Goal: Check status: Check status

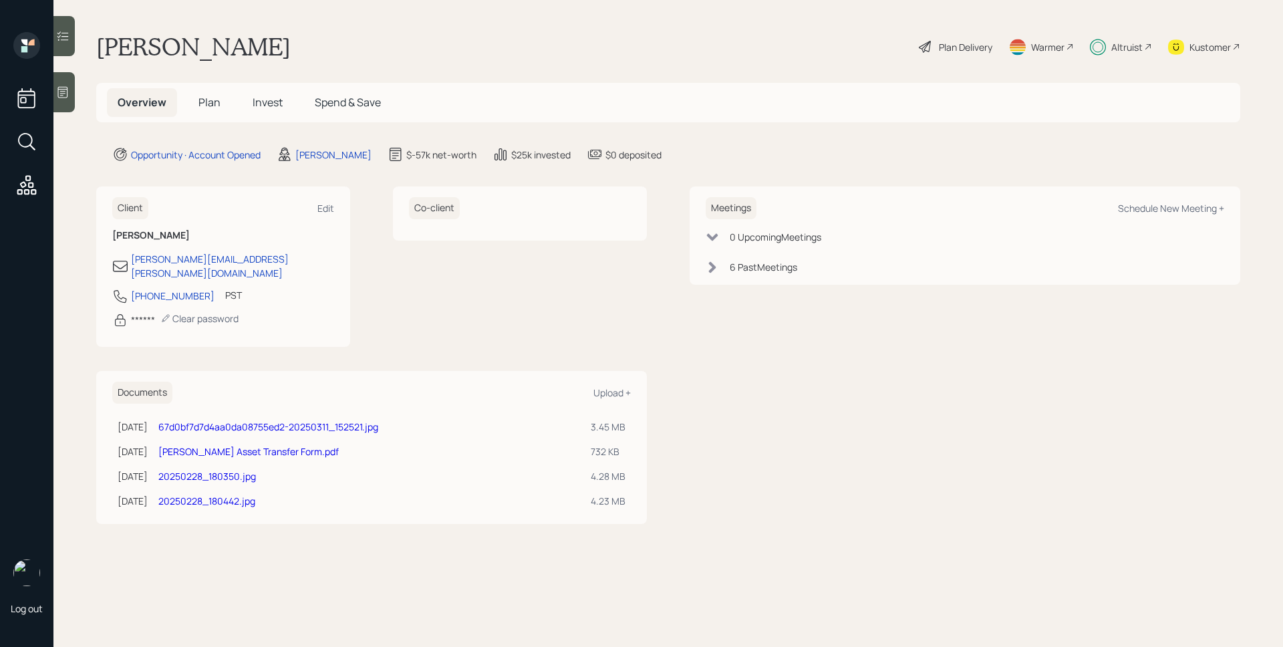
click at [1119, 57] on div "Altruist" at bounding box center [1121, 46] width 62 height 29
click at [879, 142] on main "[PERSON_NAME] Plan Delivery Warmer Altruist Kustomer Overview Plan Invest Spend…" at bounding box center [667, 323] width 1229 height 647
click at [274, 94] on h5 "Invest" at bounding box center [267, 102] width 51 height 29
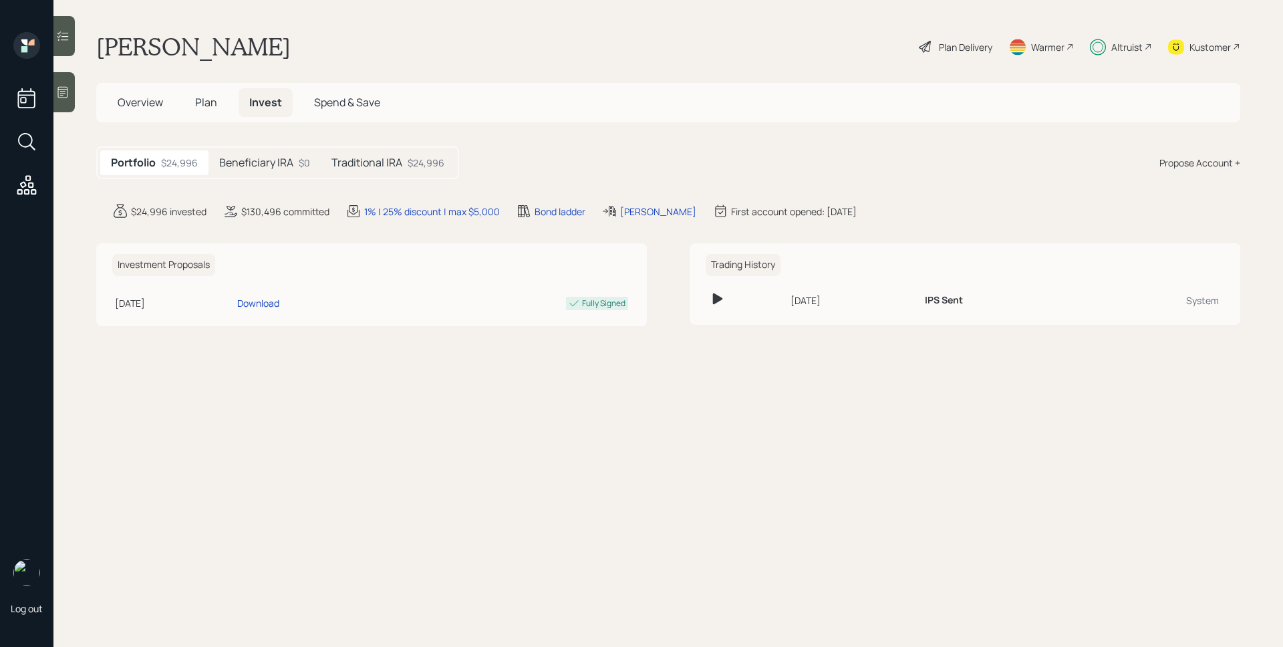
click at [374, 176] on div "Portfolio $24,996 Beneficiary IRA $0 Traditional IRA $24,996" at bounding box center [277, 162] width 363 height 33
click at [375, 169] on h5 "Traditional IRA" at bounding box center [366, 162] width 71 height 13
